Goal: Information Seeking & Learning: Learn about a topic

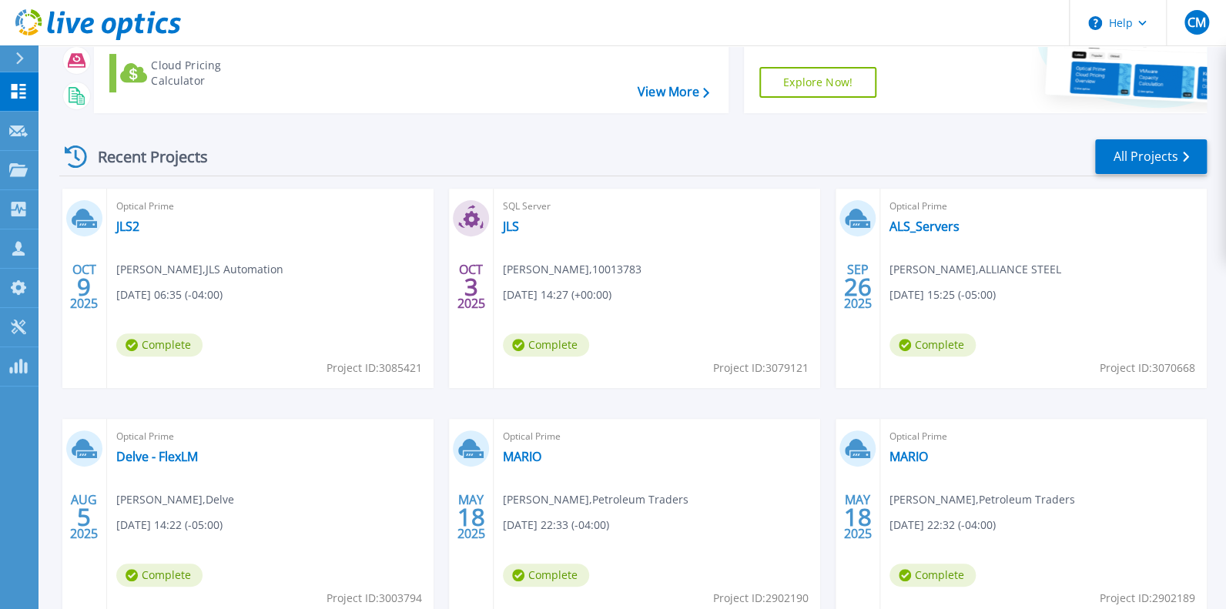
scroll to position [153, 0]
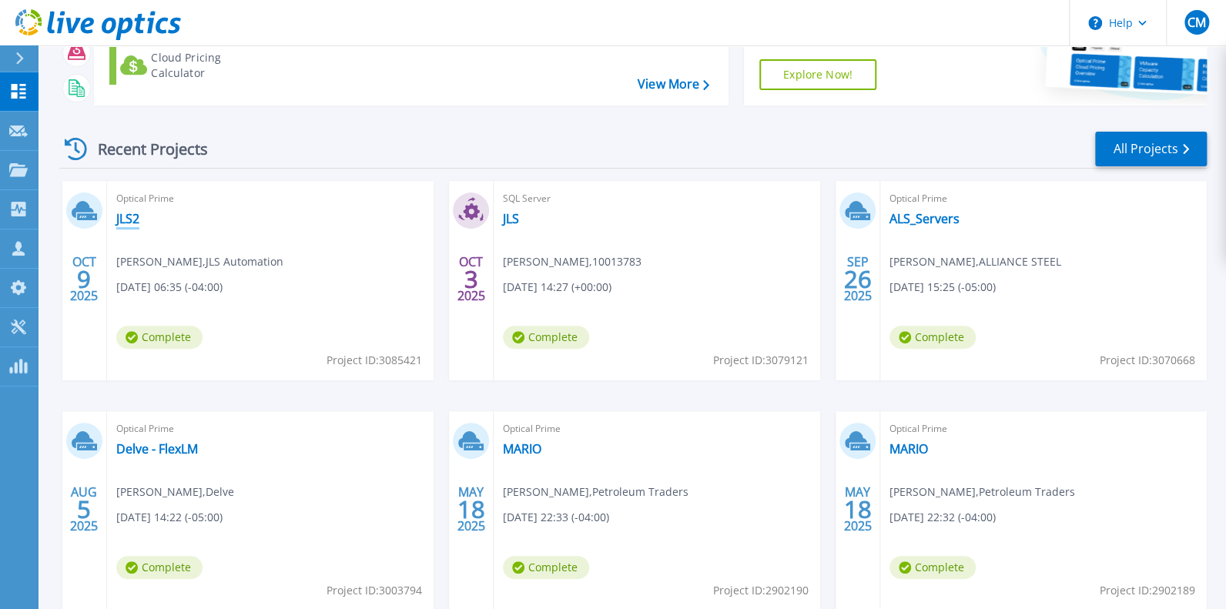
click at [128, 226] on link "JLS2" at bounding box center [127, 218] width 23 height 15
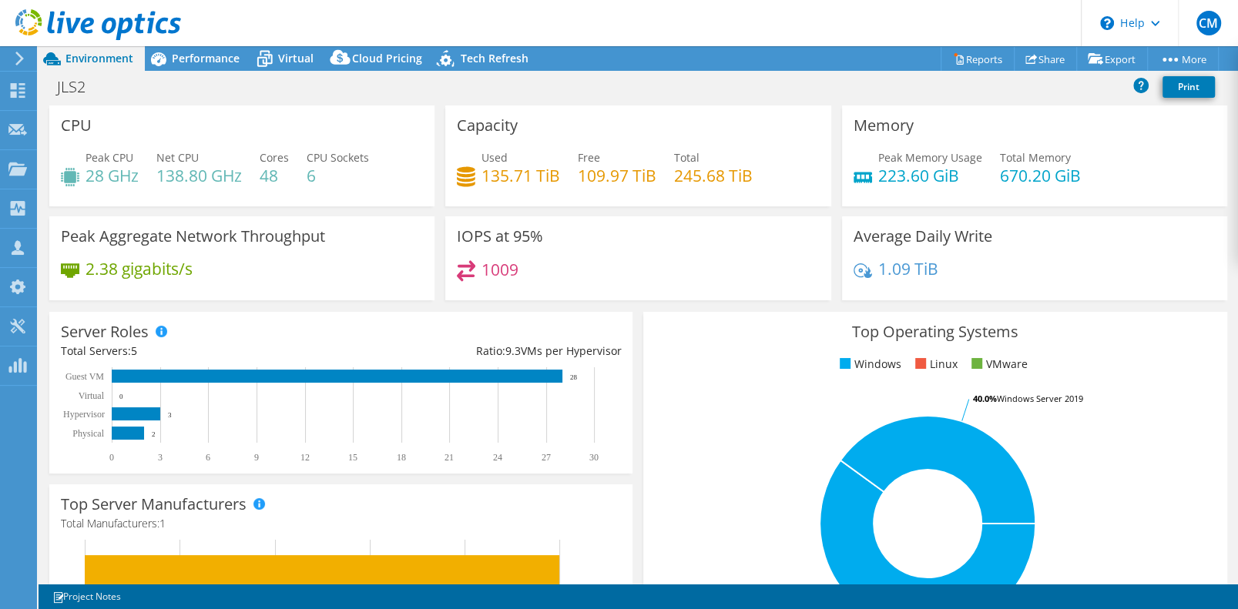
select select "USD"
click at [190, 62] on span "Performance" at bounding box center [206, 58] width 68 height 15
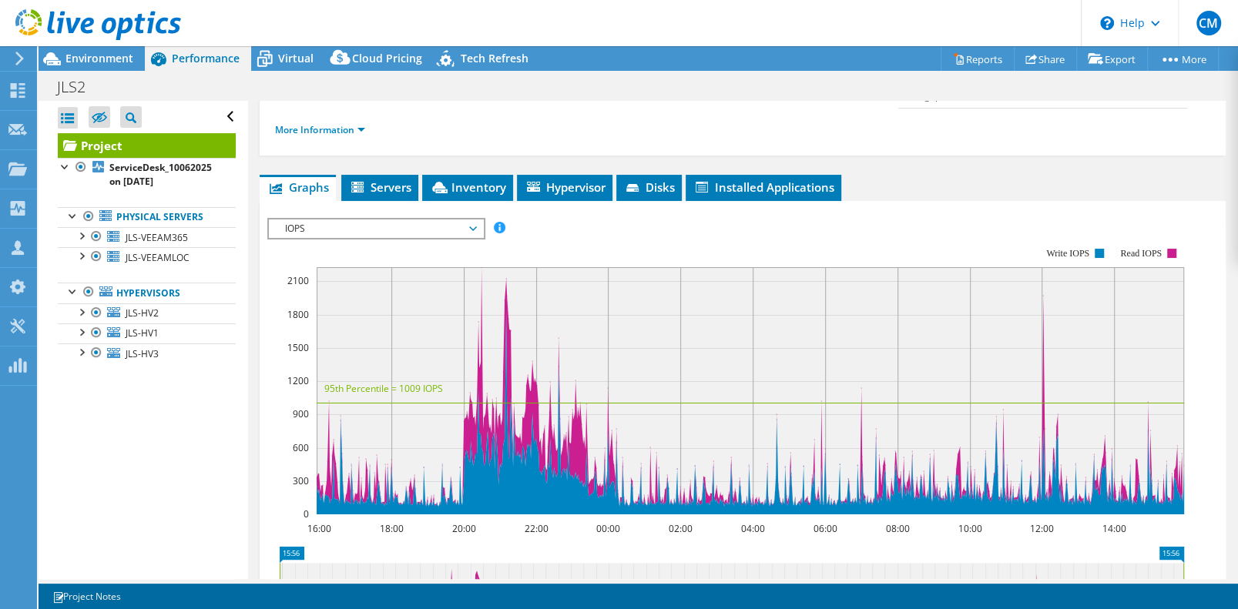
scroll to position [307, 0]
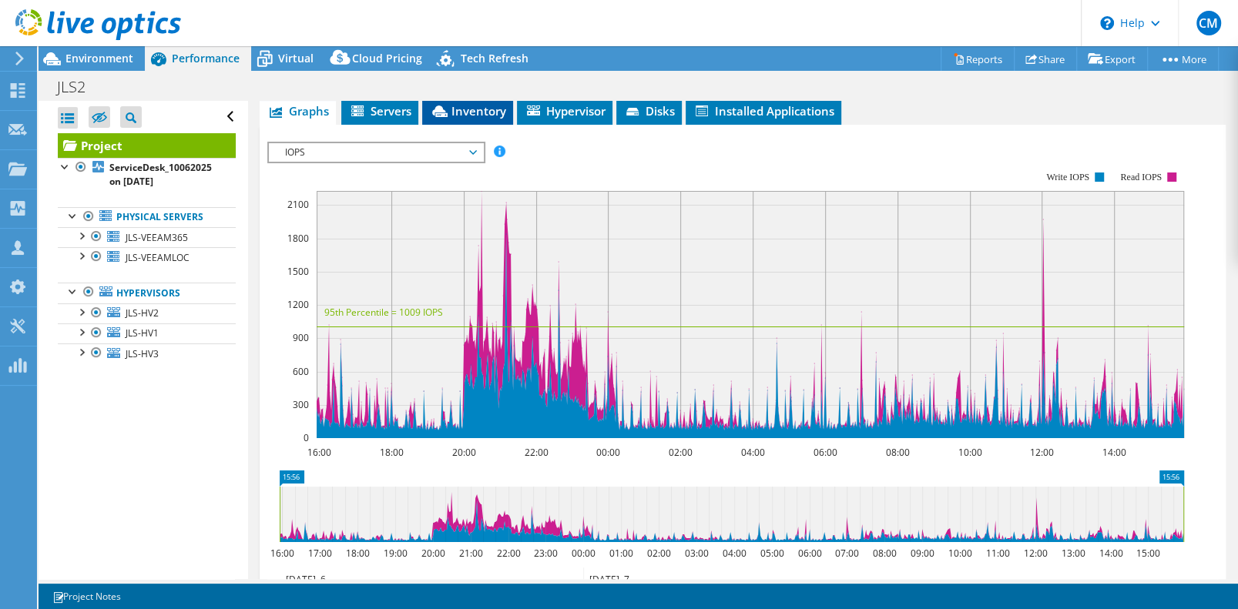
click at [473, 119] on span "Inventory" at bounding box center [467, 110] width 75 height 15
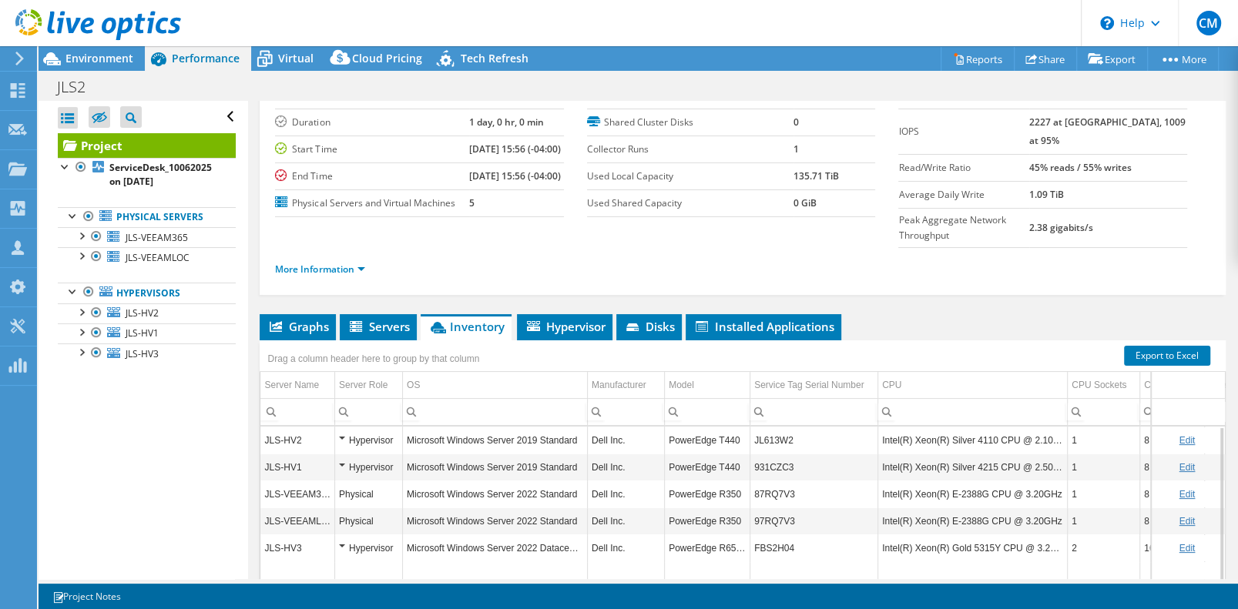
scroll to position [231, 0]
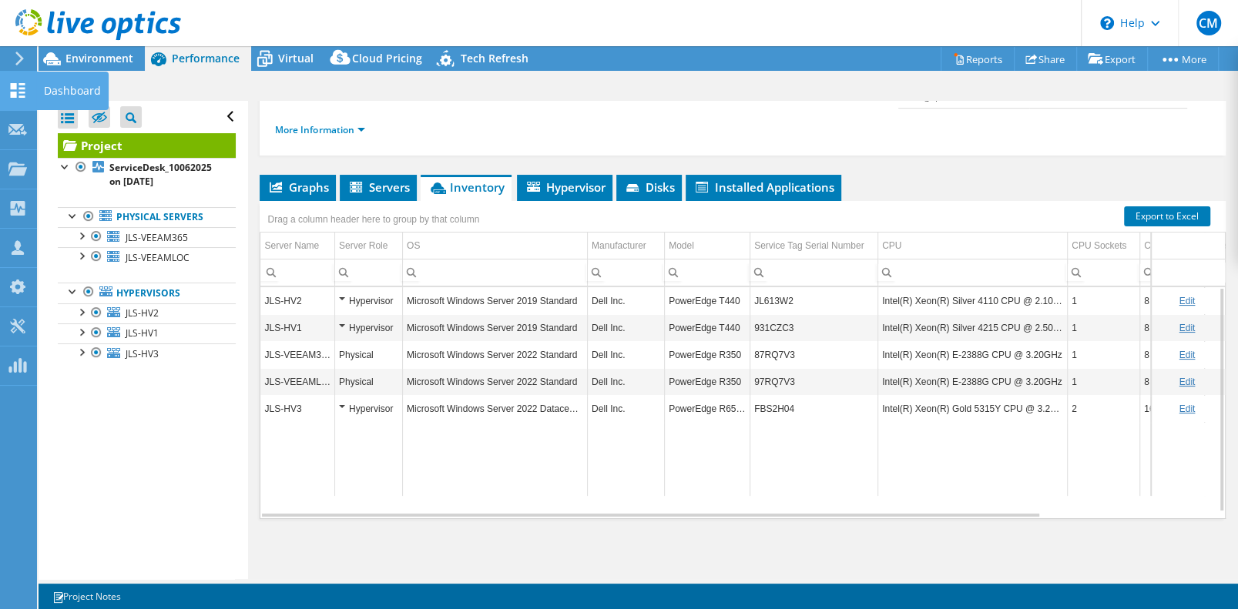
click at [15, 101] on div at bounding box center [17, 92] width 18 height 17
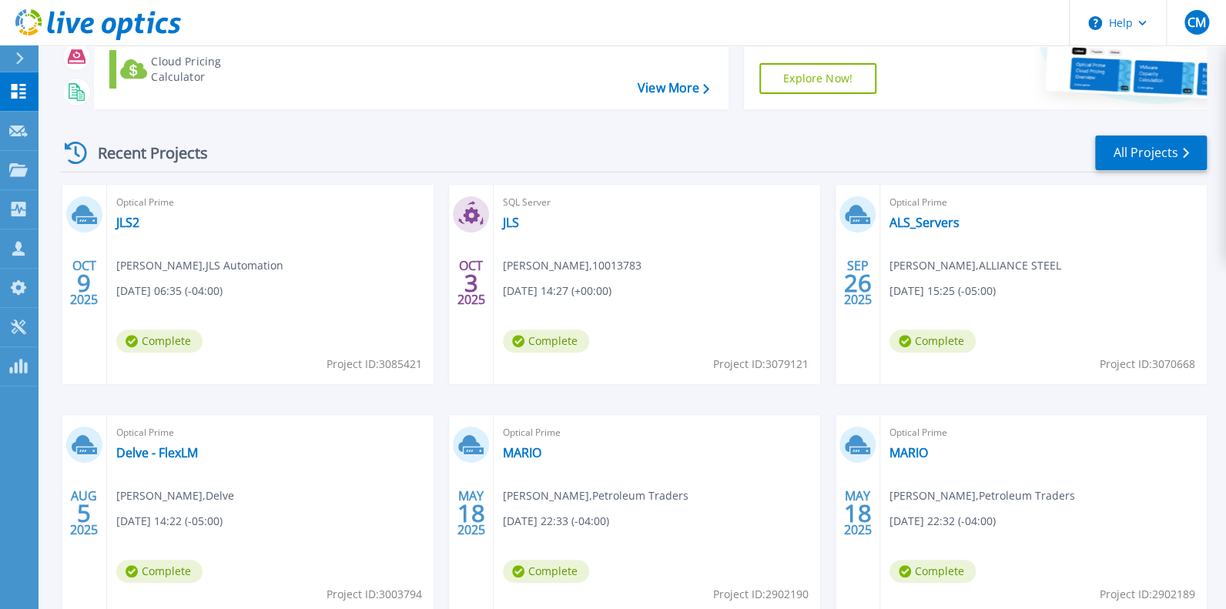
scroll to position [153, 0]
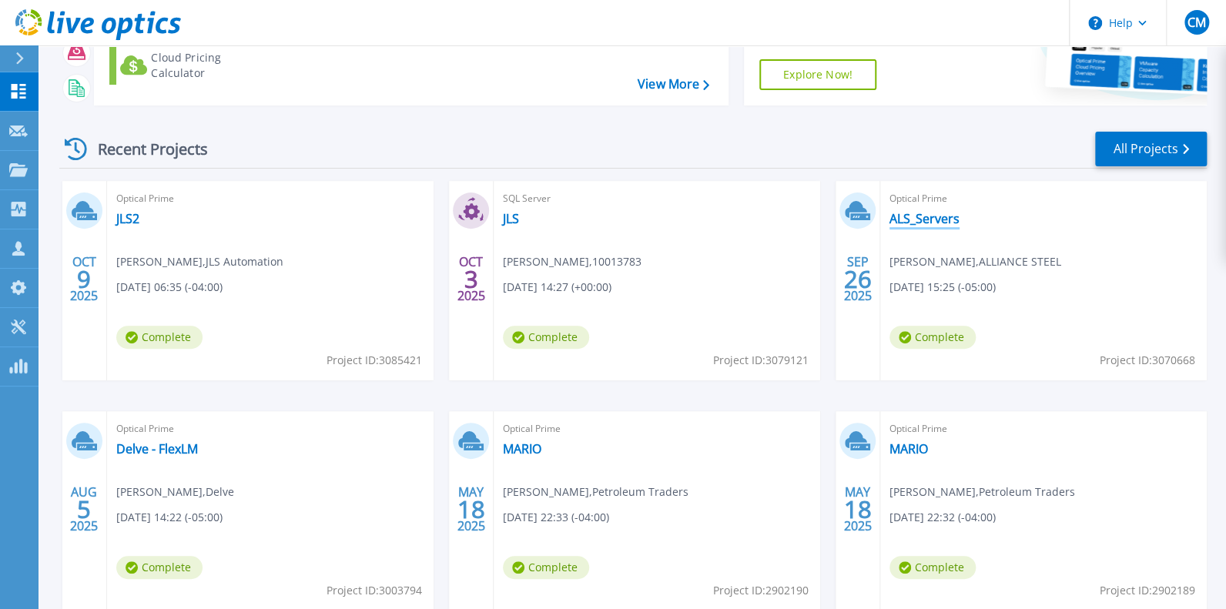
click at [917, 226] on link "ALS_Servers" at bounding box center [925, 218] width 70 height 15
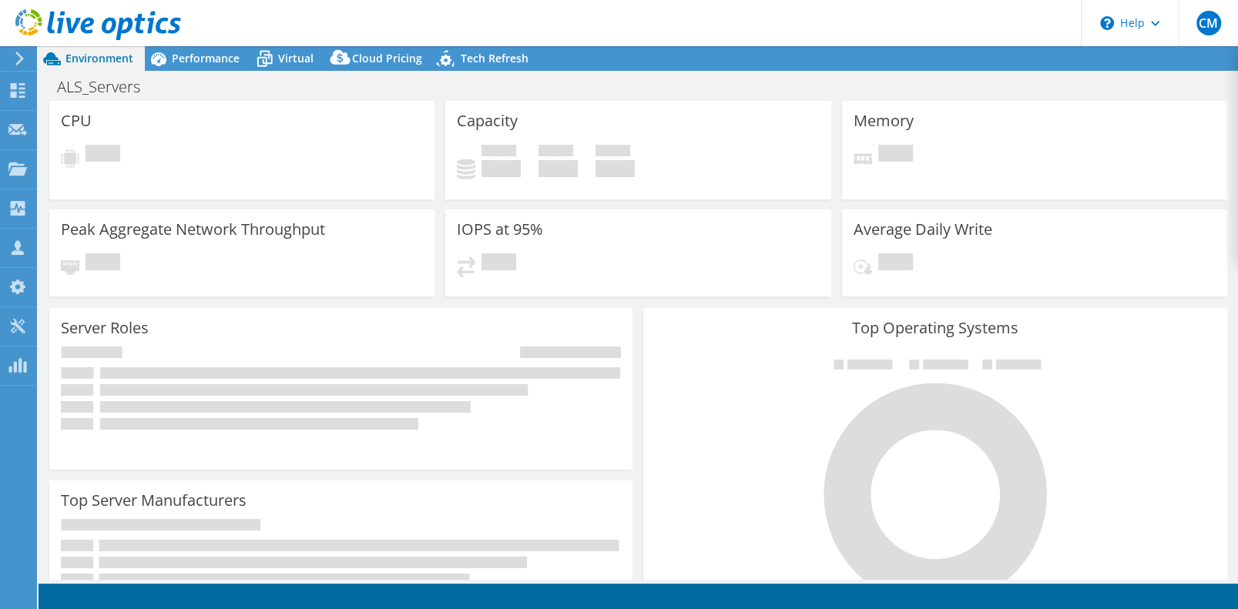
select select "USD"
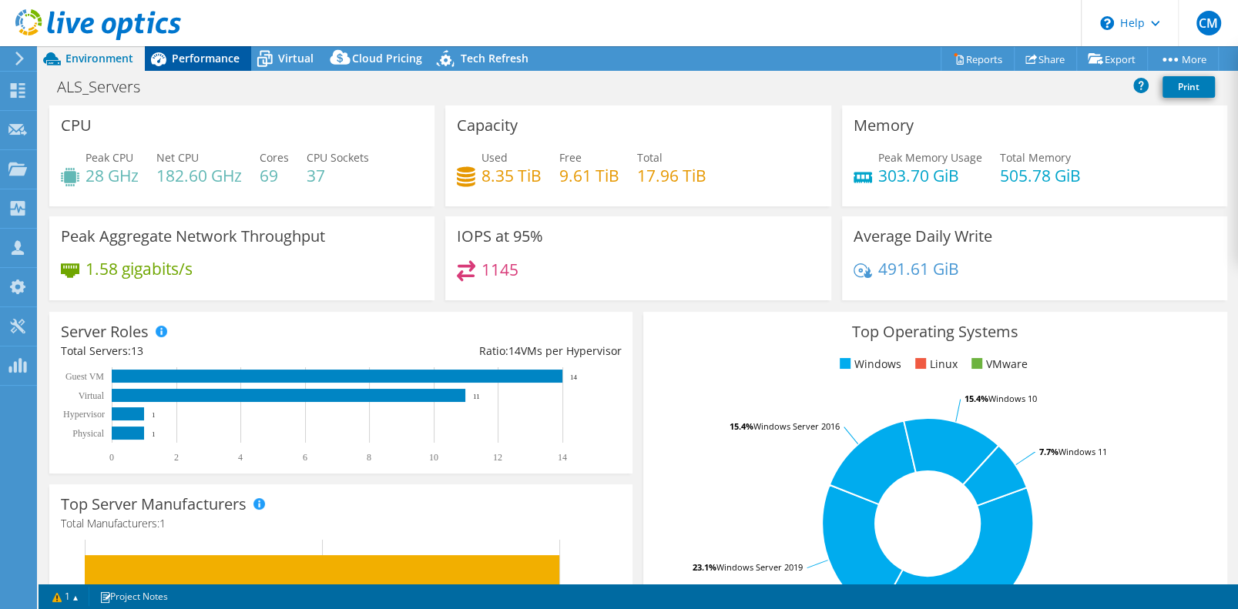
click at [227, 60] on span "Performance" at bounding box center [206, 58] width 68 height 15
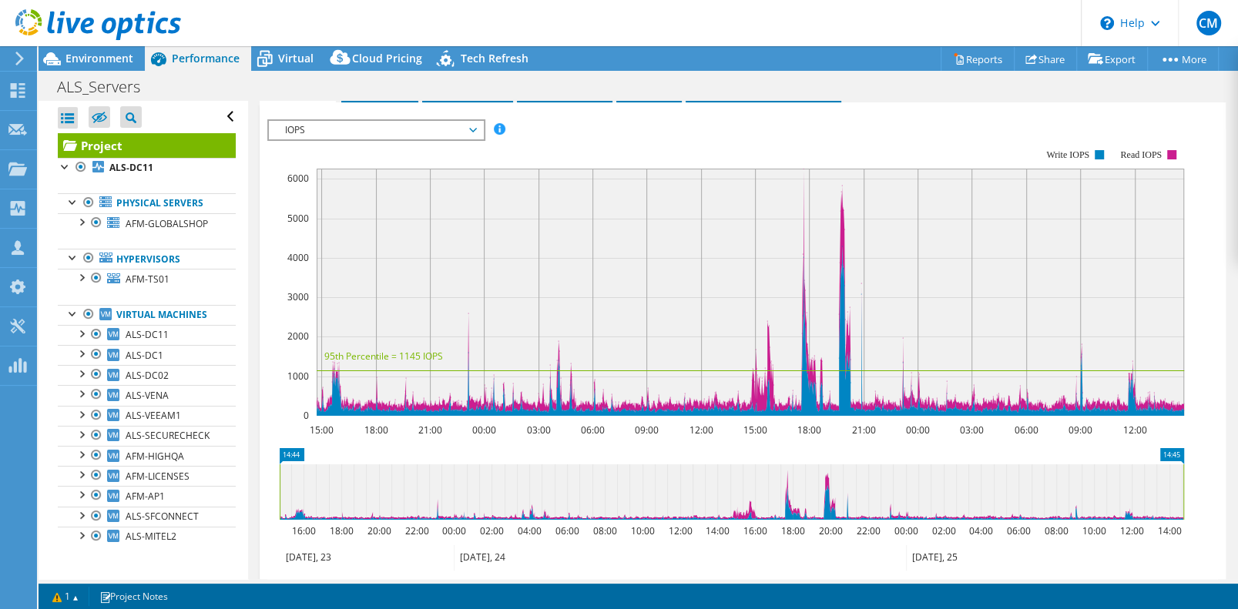
scroll to position [307, 0]
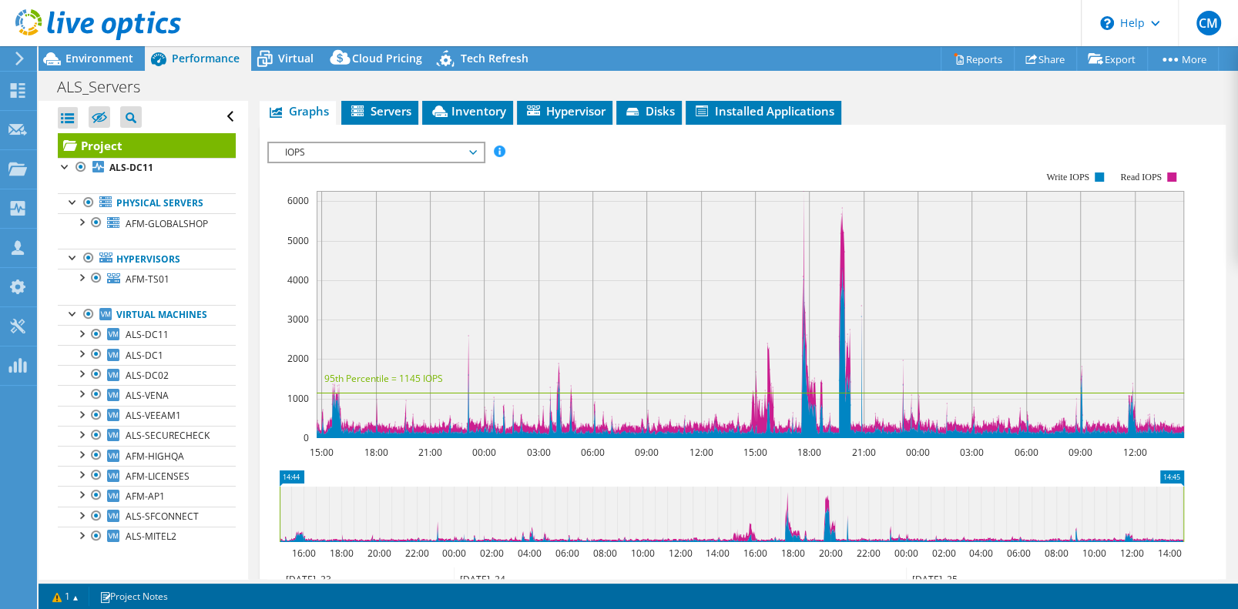
click at [476, 162] on span "IOPS" at bounding box center [375, 152] width 213 height 18
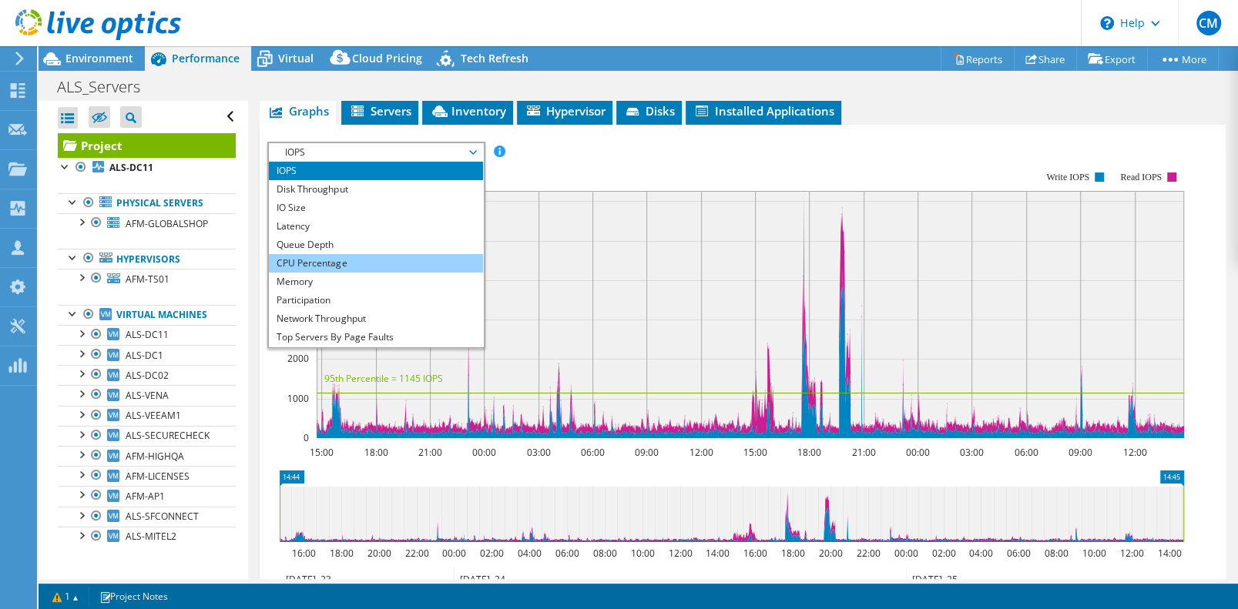
click at [304, 273] on li "CPU Percentage" at bounding box center [375, 263] width 213 height 18
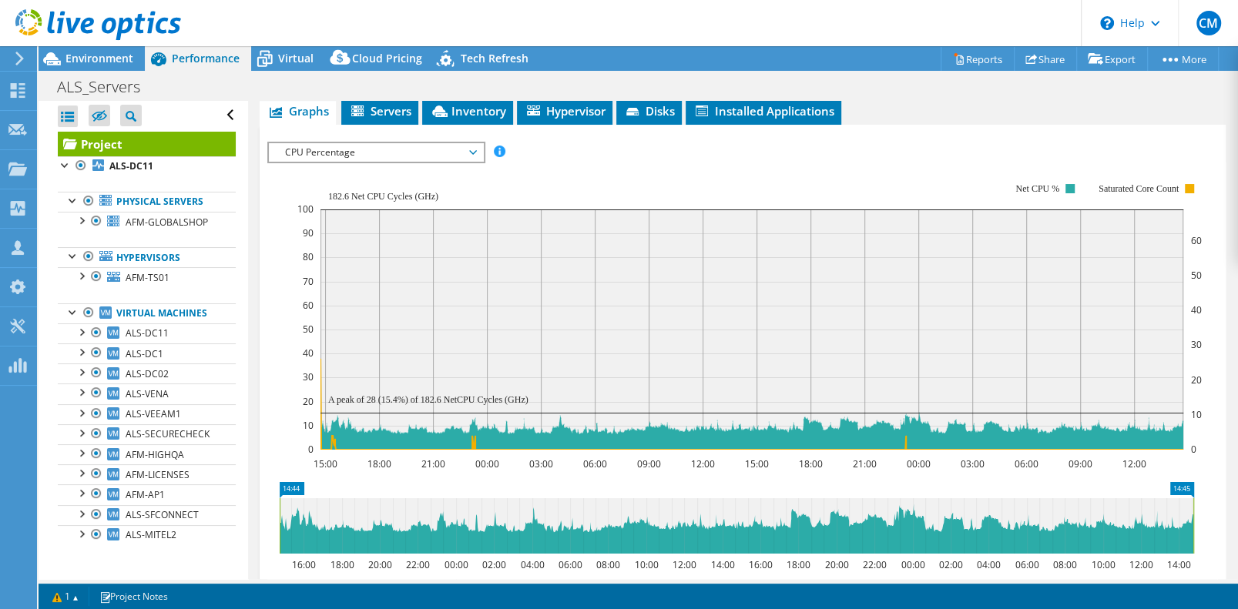
scroll to position [28, 0]
click at [72, 319] on div at bounding box center [72, 310] width 15 height 15
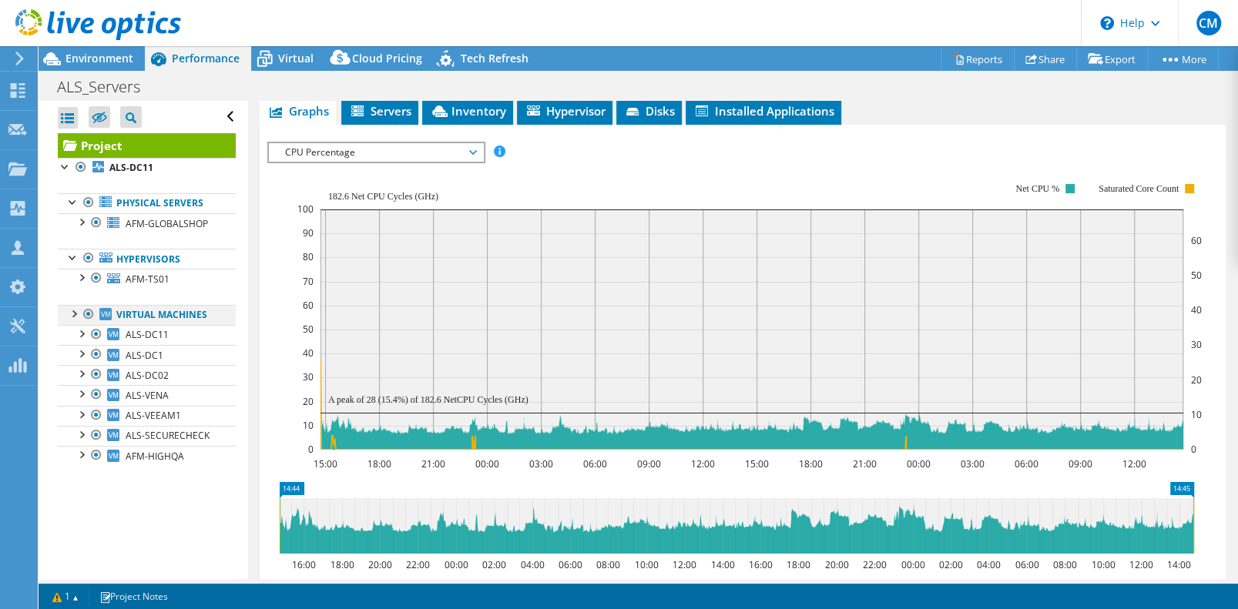
scroll to position [0, 0]
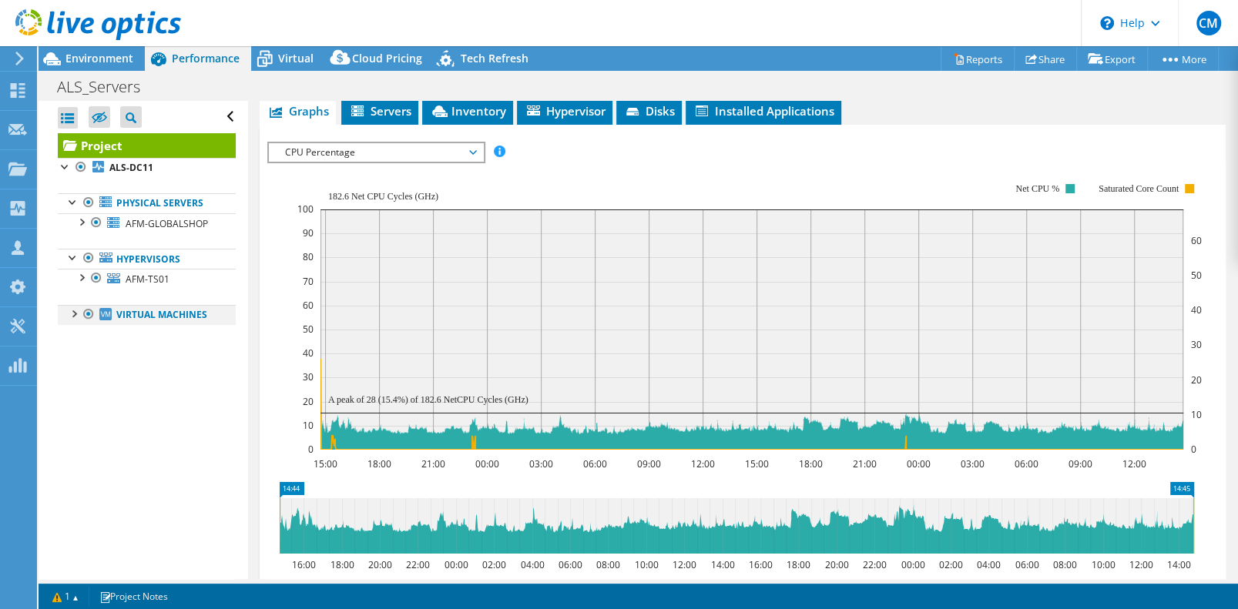
click at [75, 320] on div at bounding box center [72, 312] width 15 height 15
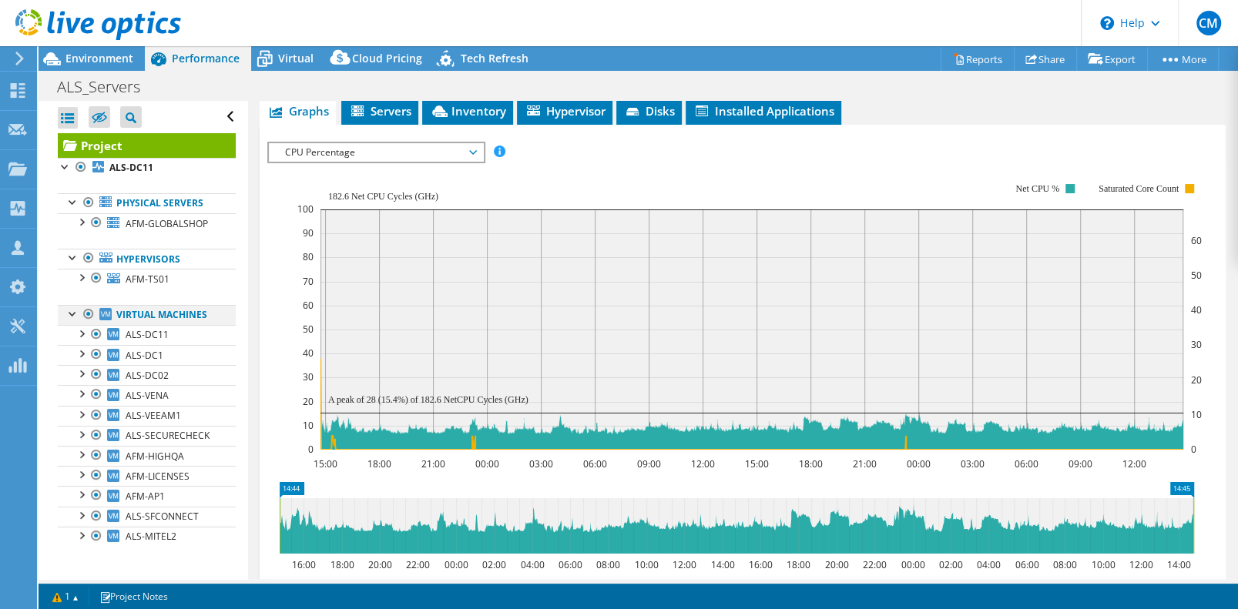
click at [75, 320] on div at bounding box center [72, 312] width 15 height 15
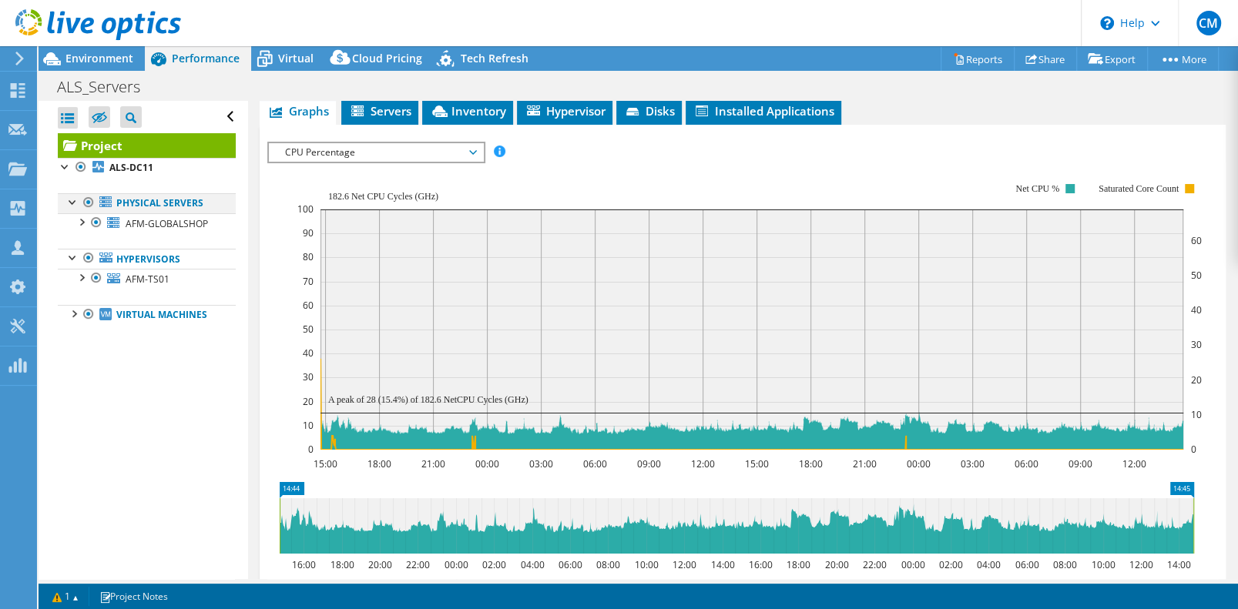
click at [71, 209] on div at bounding box center [72, 200] width 15 height 15
click at [146, 213] on link "Physical Servers" at bounding box center [147, 203] width 178 height 20
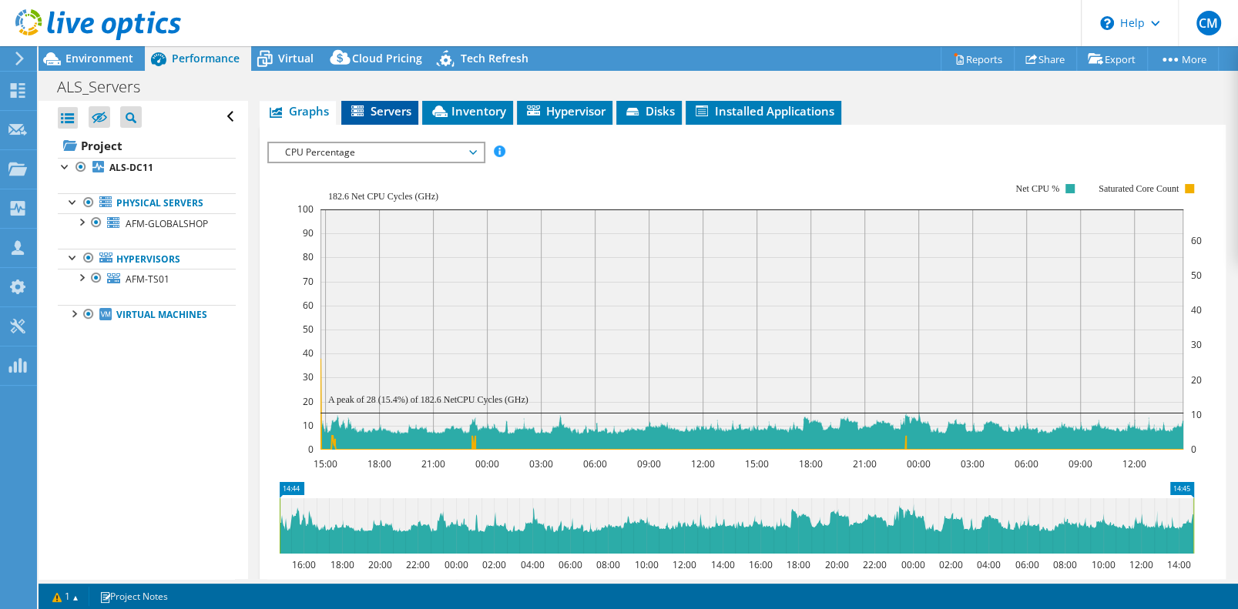
click at [391, 119] on span "Servers" at bounding box center [380, 110] width 62 height 15
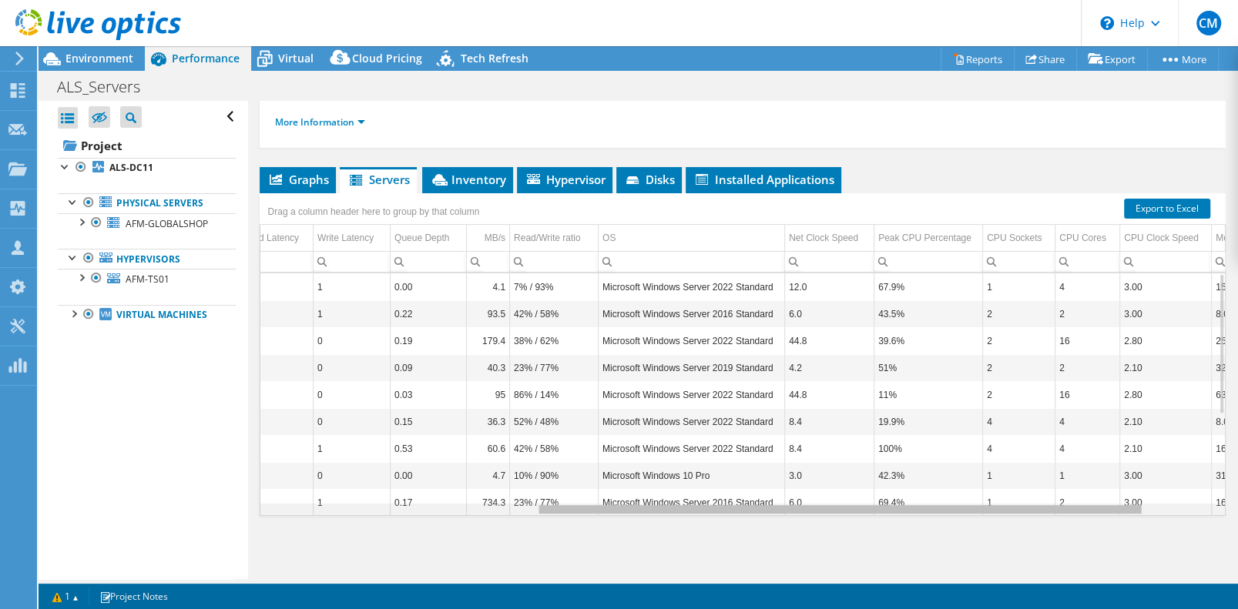
scroll to position [0, 280]
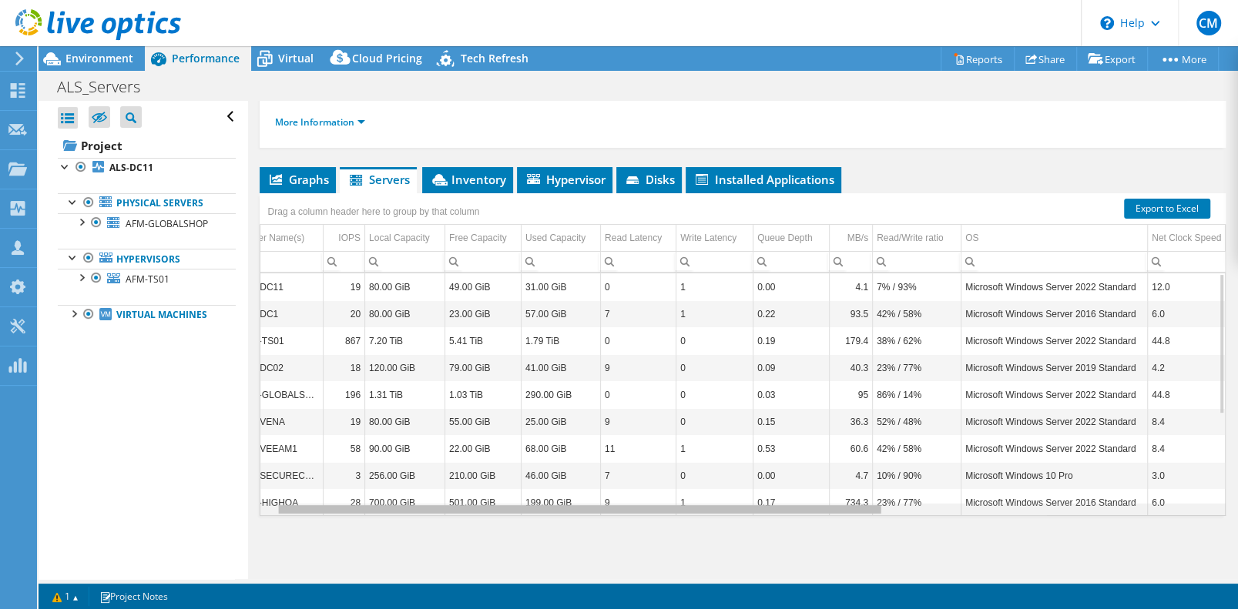
drag, startPoint x: 727, startPoint y: 537, endPoint x: 746, endPoint y: 513, distance: 30.7
click at [746, 513] on body "CM Channel Partner [PERSON_NAME] [PERSON_NAME][EMAIL_ADDRESS][PERSON_NAME][DOMA…" at bounding box center [619, 304] width 1238 height 609
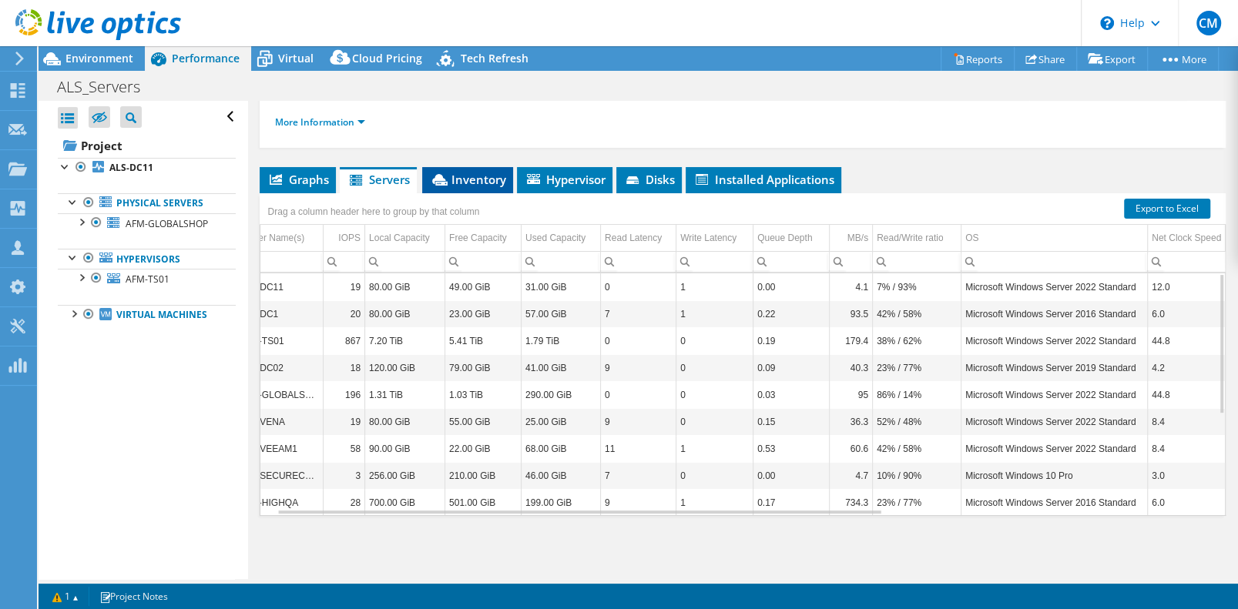
click at [463, 187] on span "Inventory" at bounding box center [467, 179] width 75 height 15
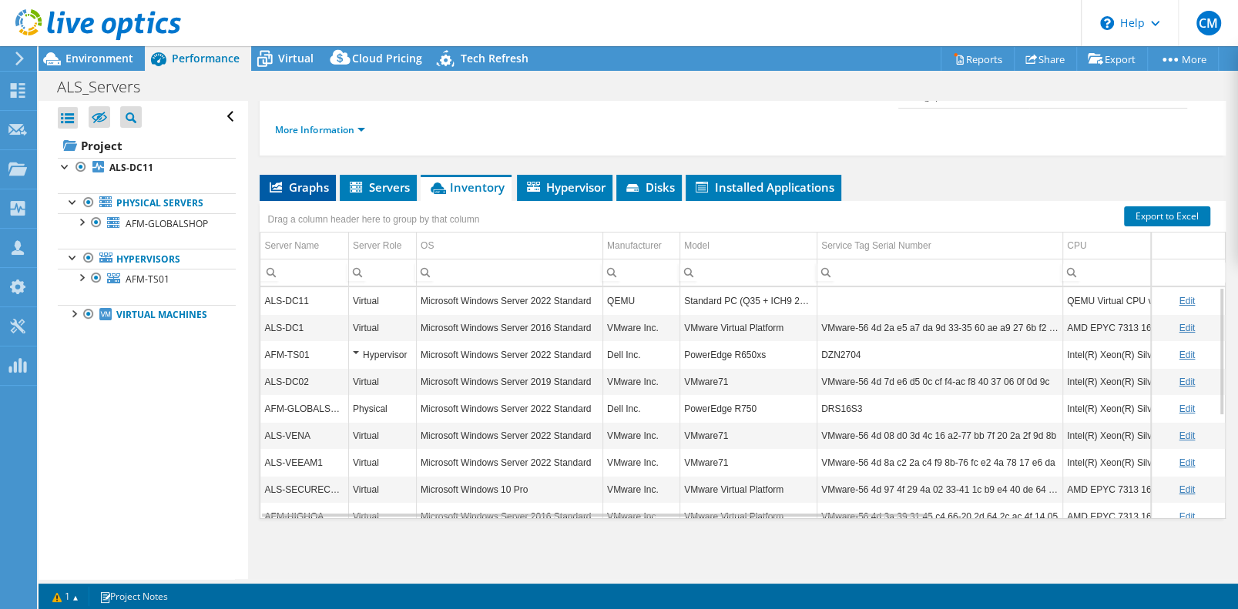
click at [313, 195] on span "Graphs" at bounding box center [297, 186] width 61 height 15
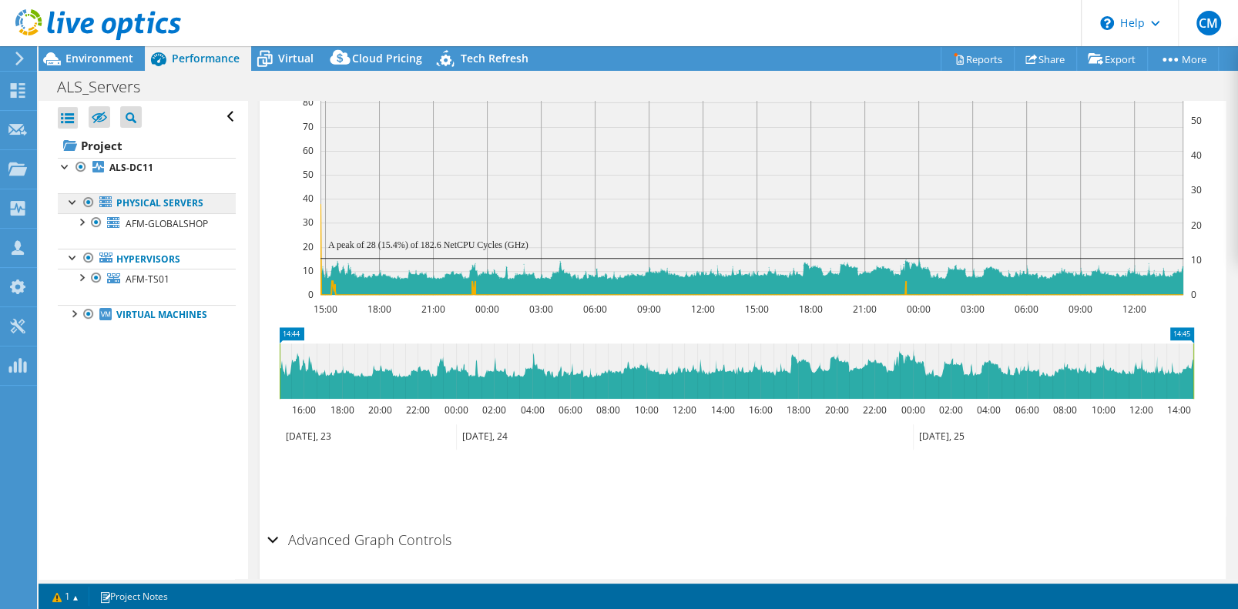
click at [146, 213] on link "Physical Servers" at bounding box center [147, 203] width 178 height 20
click at [65, 173] on div at bounding box center [65, 165] width 15 height 15
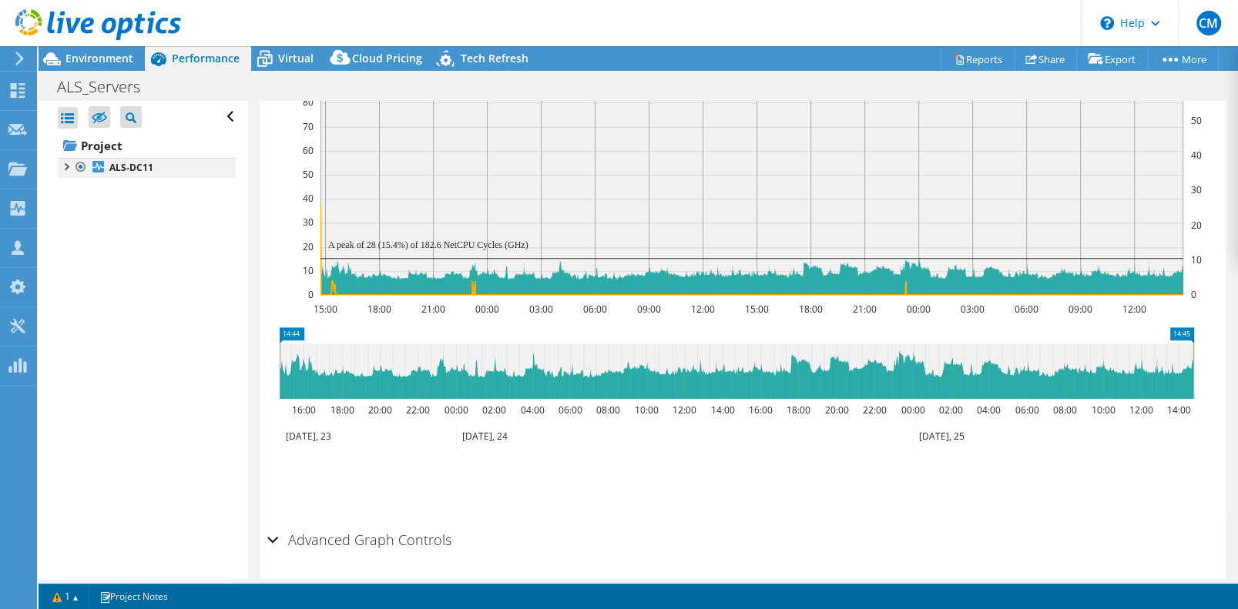
click at [65, 173] on div at bounding box center [65, 165] width 15 height 15
